Goal: Complete application form

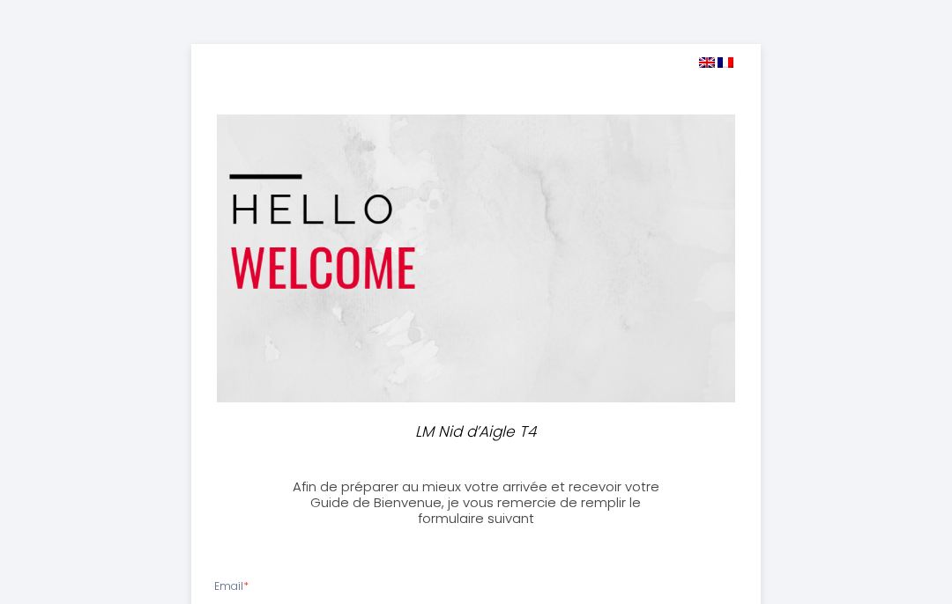
select select
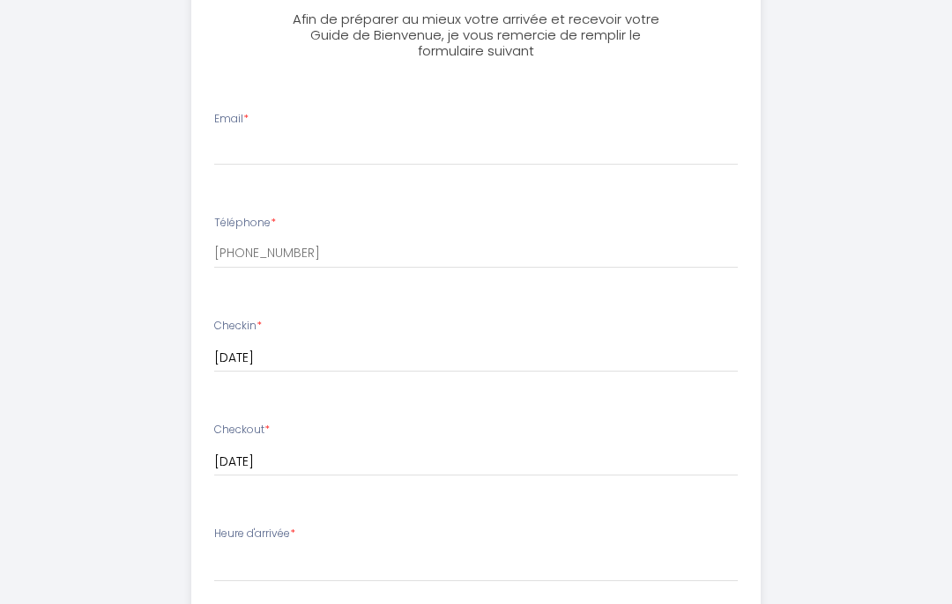
scroll to position [468, 0]
click at [270, 134] on input "Email *" at bounding box center [476, 150] width 524 height 32
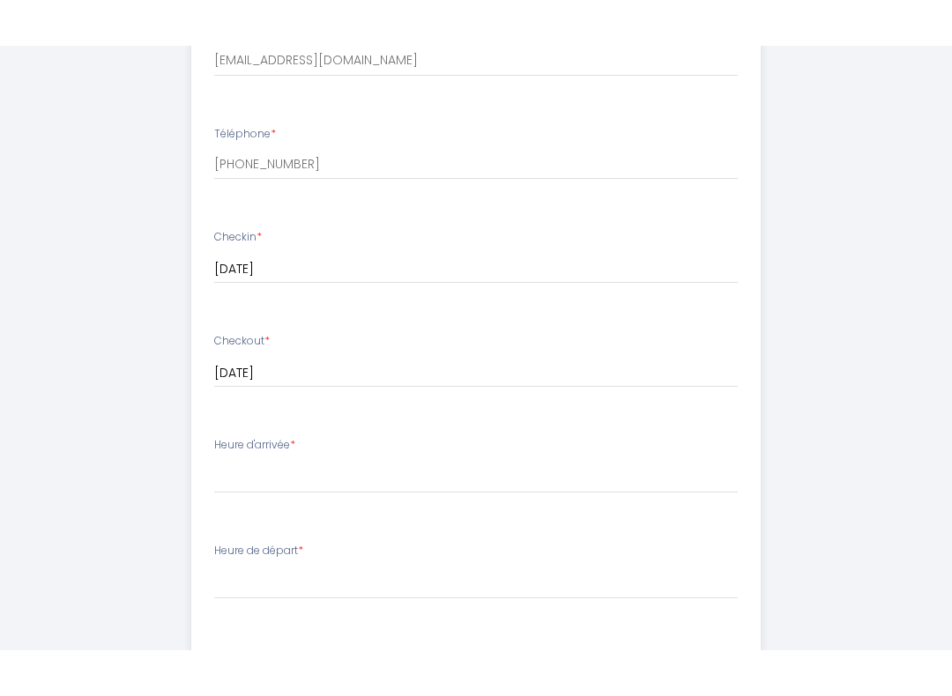
scroll to position [628, 0]
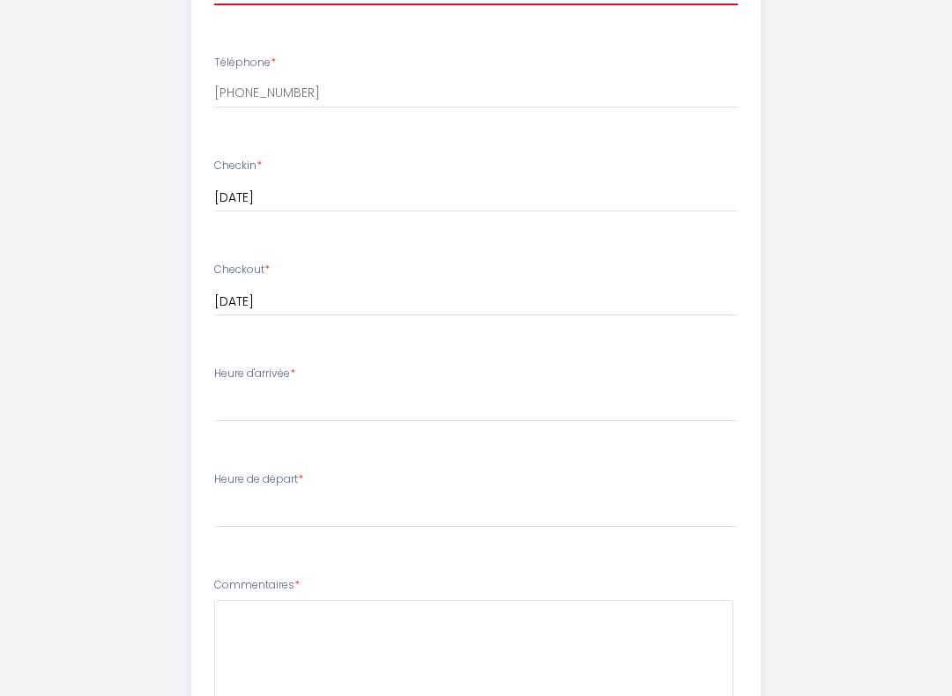
type input "[EMAIL_ADDRESS][DOMAIN_NAME]"
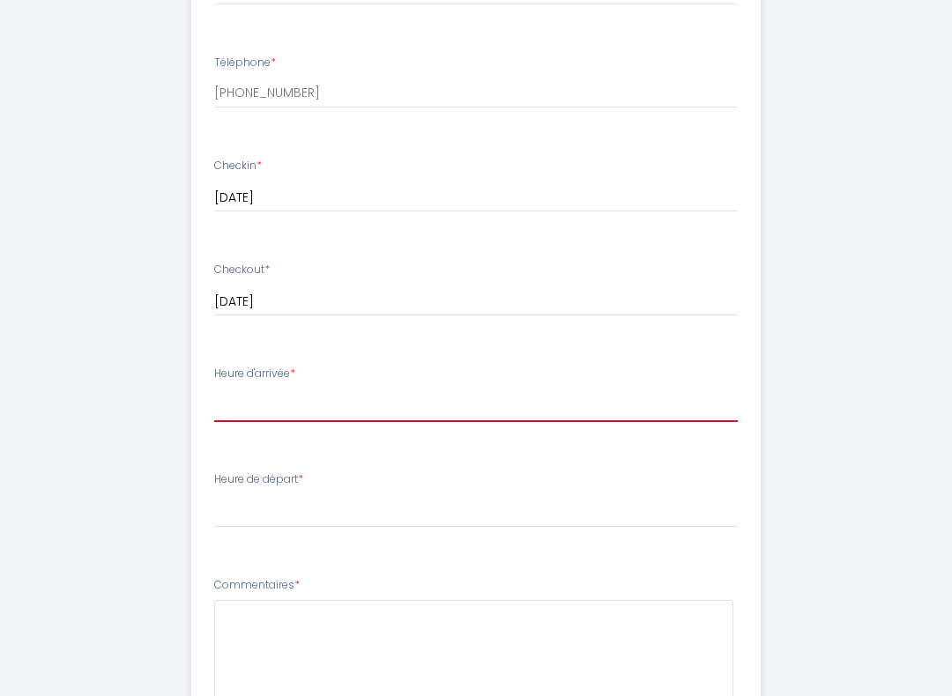
click at [305, 395] on select "16:00 16:30 17:00 17:30 18:00 18:30 19:00 19:30 20:00 20:30 21:00 21:30 22:00 2…" at bounding box center [476, 405] width 524 height 33
select select "19:30"
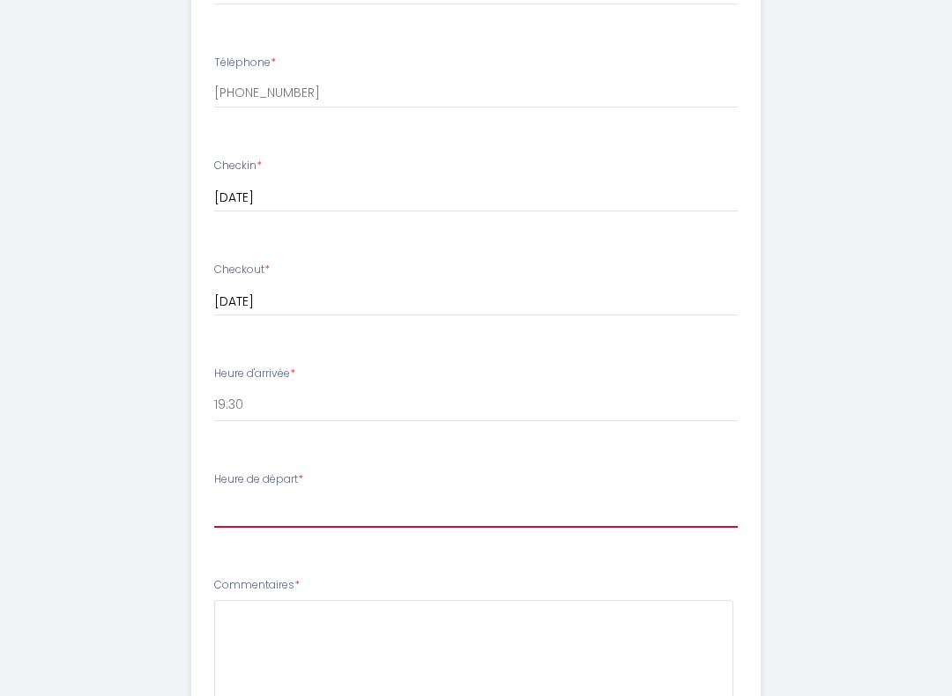
click at [307, 497] on select "00:00 00:30 01:00 01:30 02:00 02:30 03:00 03:30 04:00 04:30 05:00 05:30 06:00 0…" at bounding box center [476, 510] width 524 height 33
select select "10:00"
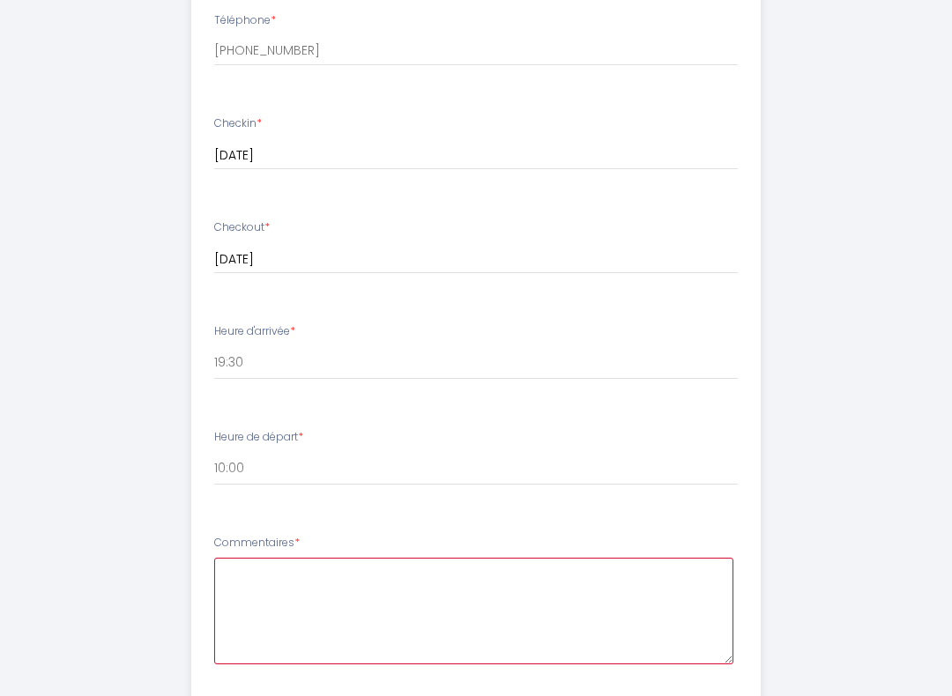
click at [289, 564] on textarea at bounding box center [474, 611] width 520 height 107
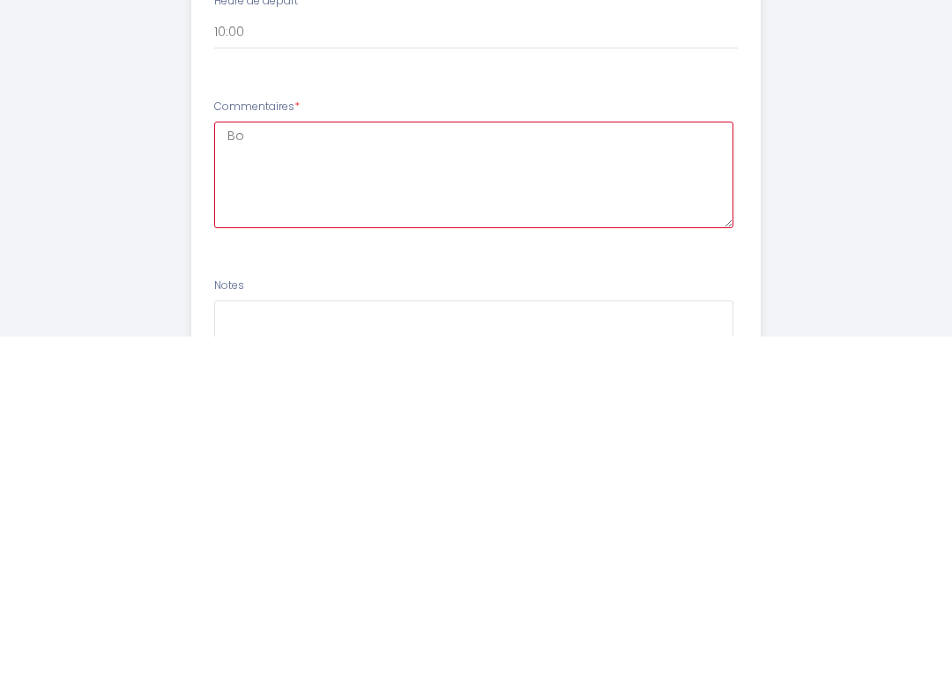
type textarea "B"
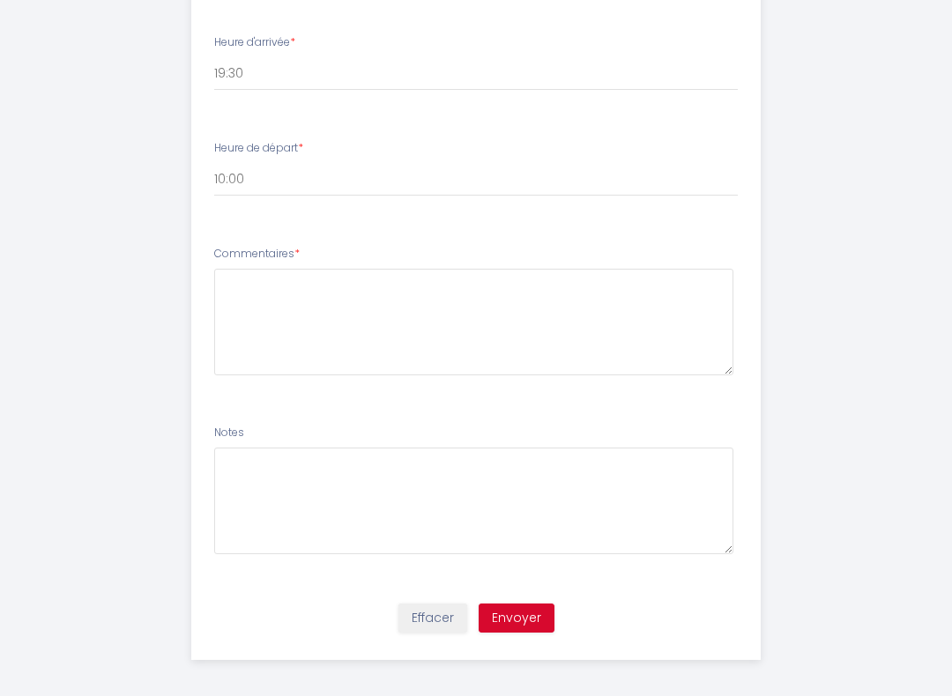
click at [520, 604] on button "Envoyer" at bounding box center [516, 619] width 76 height 30
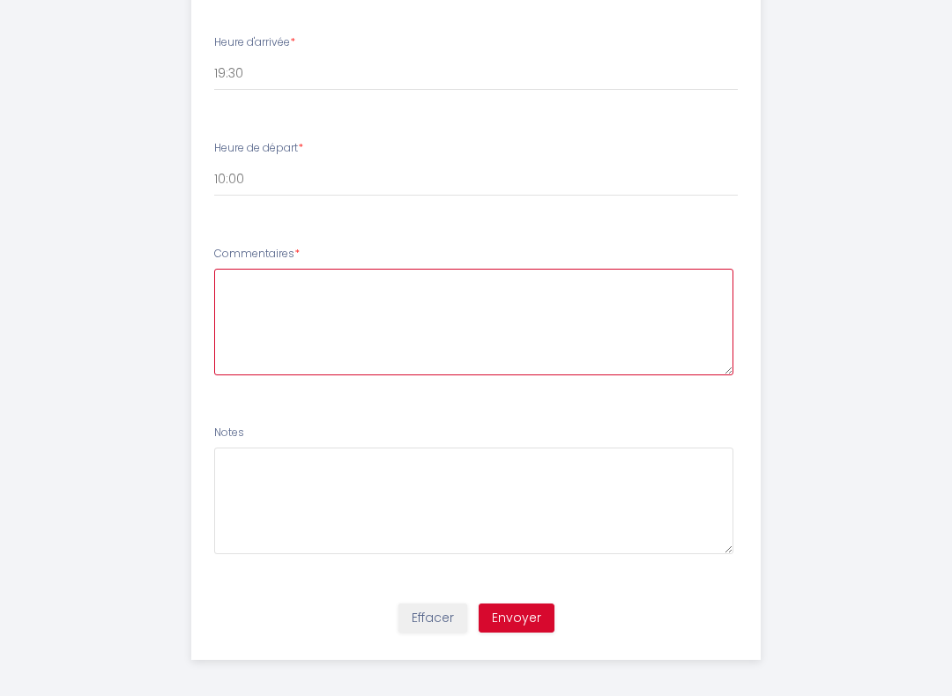
click at [310, 283] on textarea at bounding box center [474, 322] width 520 height 107
click at [337, 293] on textarea at bounding box center [474, 322] width 520 height 107
click at [285, 282] on textarea at bounding box center [474, 322] width 520 height 107
type textarea "N"
type textarea "1"
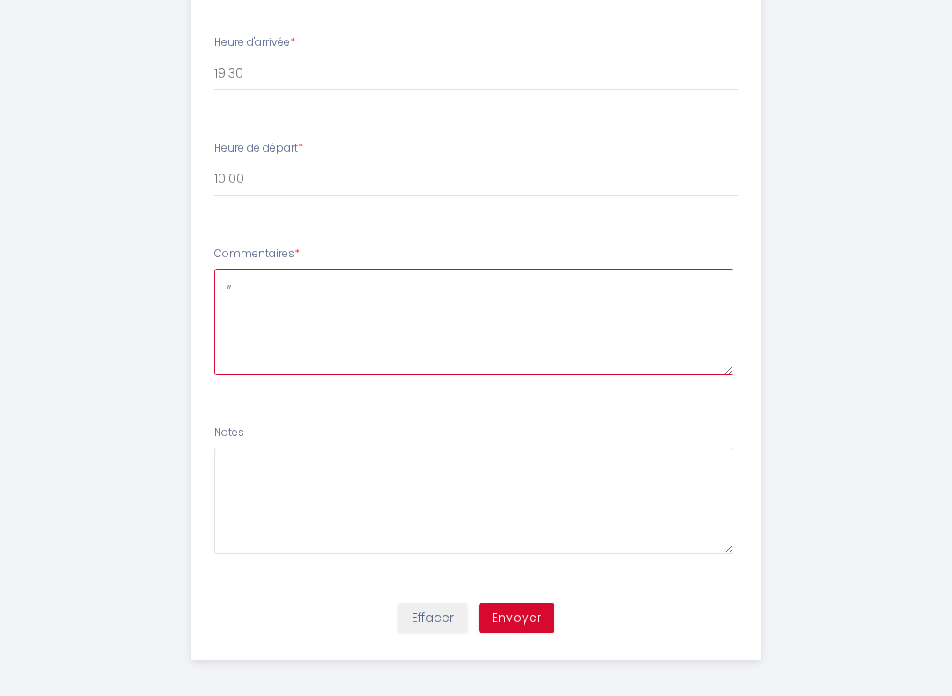
type textarea ","
click at [450, 270] on textarea "Heure d arrivée approximative" at bounding box center [474, 322] width 520 height 107
type textarea "Heure d arrivée approximative"
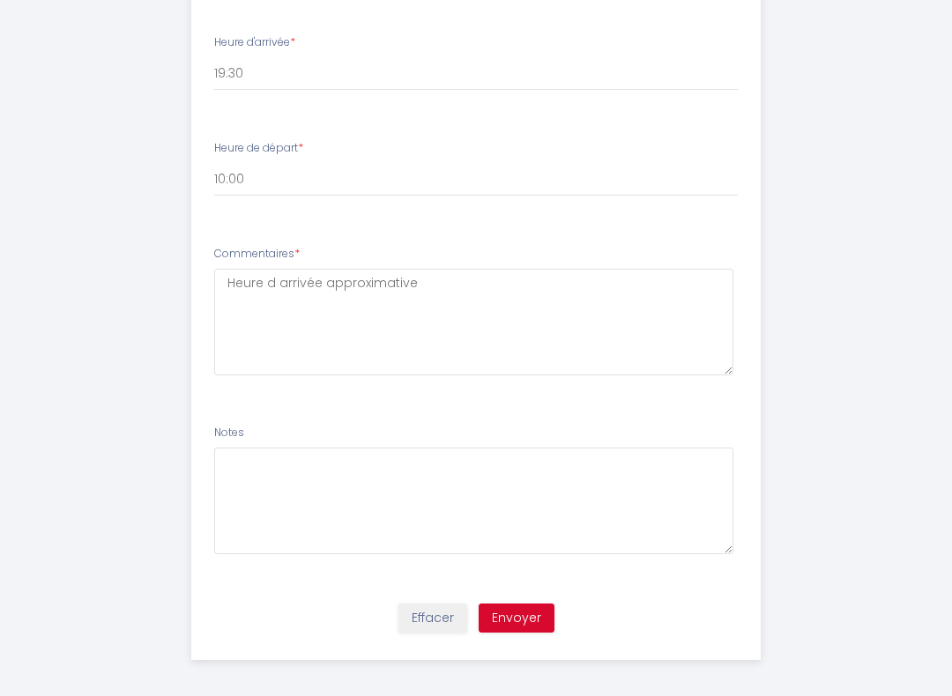
click at [522, 604] on button "Envoyer" at bounding box center [516, 619] width 76 height 30
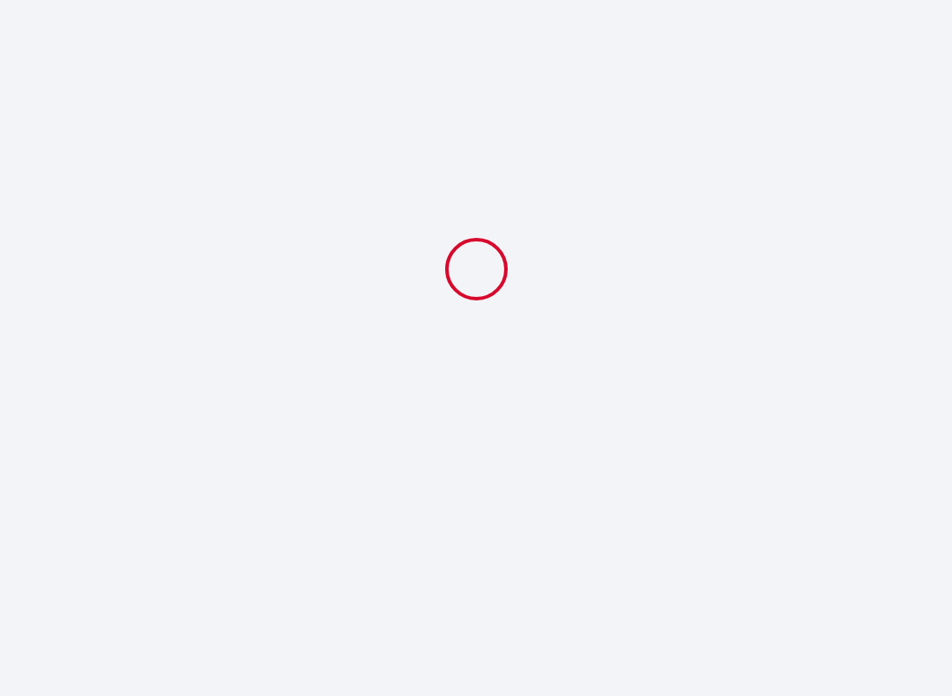
select select "19:30"
select select "10:00"
